Goal: Information Seeking & Learning: Learn about a topic

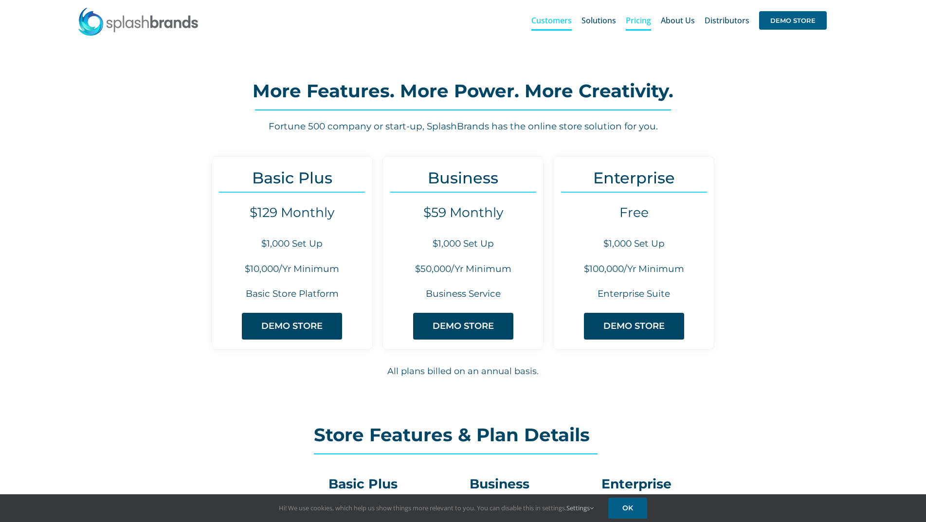
click at [549, 23] on span "Customers" at bounding box center [551, 21] width 40 height 8
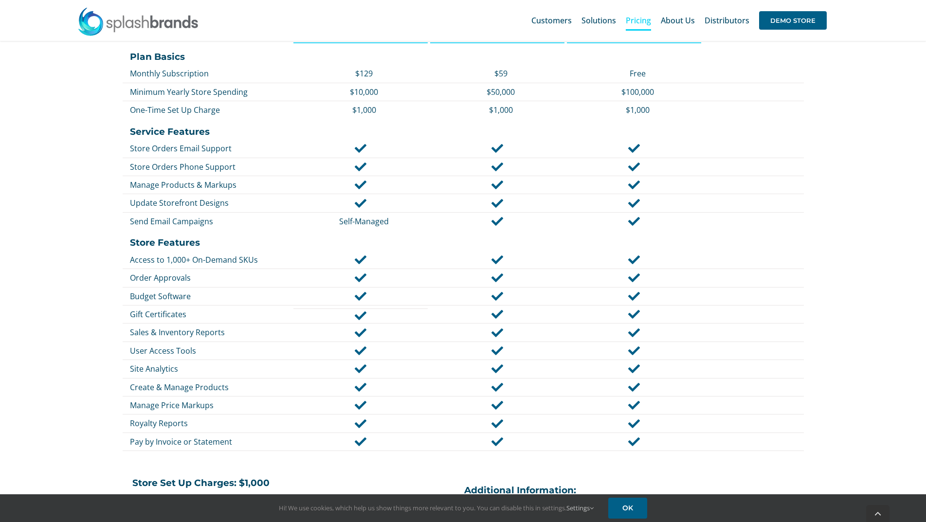
scroll to position [914, 0]
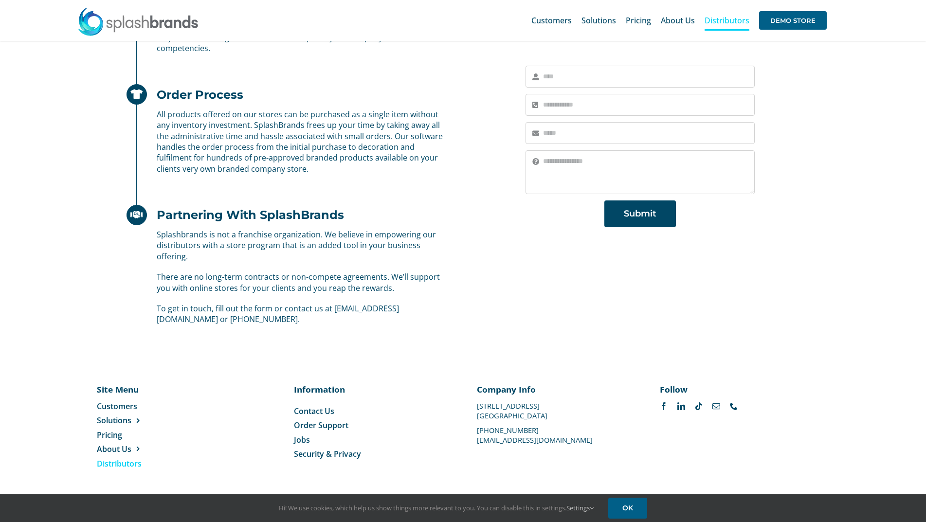
scroll to position [520, 0]
